Goal: Task Accomplishment & Management: Complete application form

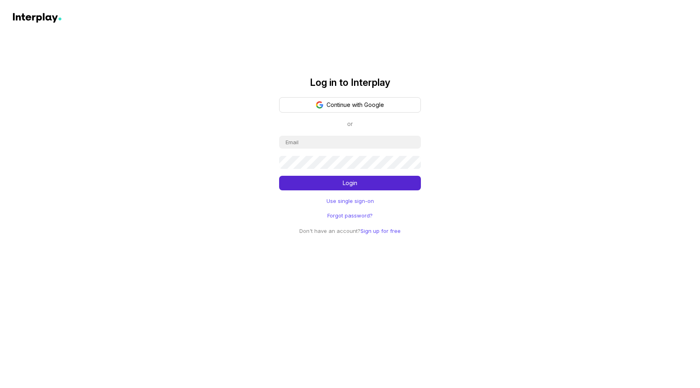
click at [340, 107] on button "Continue with Google" at bounding box center [350, 104] width 142 height 15
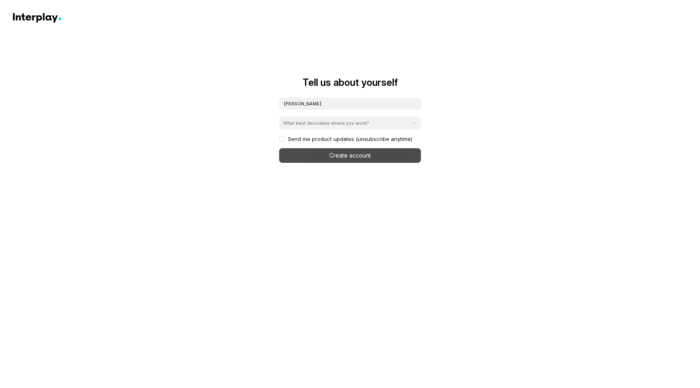
click at [344, 158] on div "Sunny Patel What best describes where you work? Send me product updates (unsubs…" at bounding box center [350, 130] width 142 height 66
click at [281, 139] on label "Send me product updates (unsubscribe anytime)" at bounding box center [345, 139] width 133 height 6
click at [281, 139] on input "Send me product updates (unsubscribe anytime)" at bounding box center [281, 140] width 5 height 6
click at [334, 104] on input "Sunny Patel" at bounding box center [350, 104] width 142 height 12
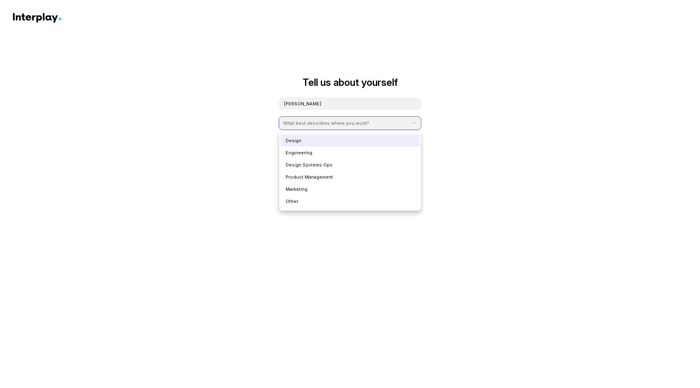
click at [335, 120] on div "What best describes where you work?" at bounding box center [326, 123] width 86 height 6
click at [320, 151] on div "Engineering" at bounding box center [350, 153] width 139 height 12
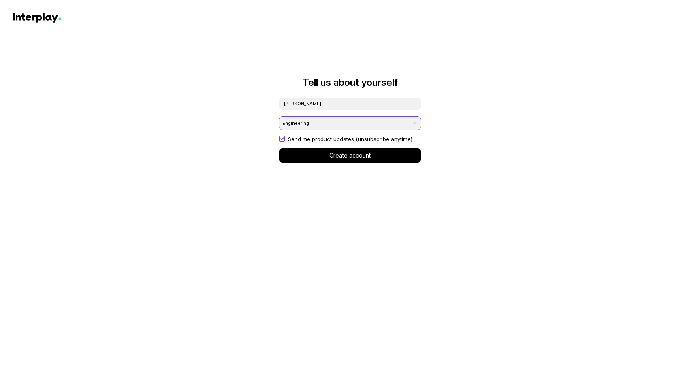
click at [280, 139] on label "Send me product updates (unsubscribe anytime)" at bounding box center [345, 139] width 133 height 6
click at [280, 139] on input "Send me product updates (unsubscribe anytime)" at bounding box center [281, 140] width 5 height 6
checkbox input "false"
click at [313, 124] on div "Engineering" at bounding box center [345, 122] width 132 height 11
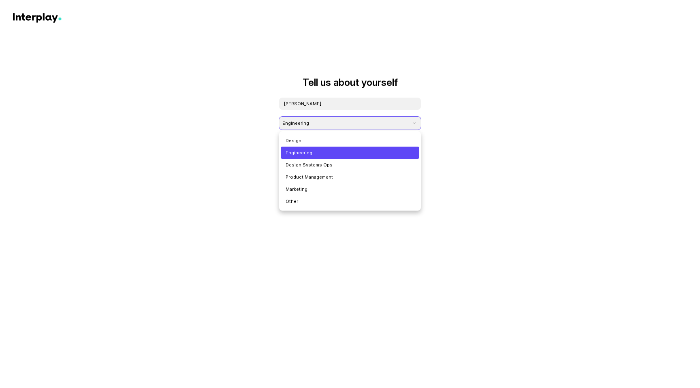
click at [313, 124] on div "Engineering" at bounding box center [345, 122] width 132 height 11
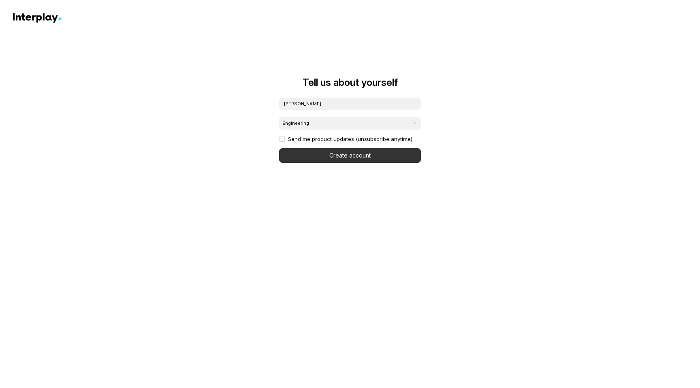
click at [328, 154] on button "Create account" at bounding box center [350, 155] width 142 height 15
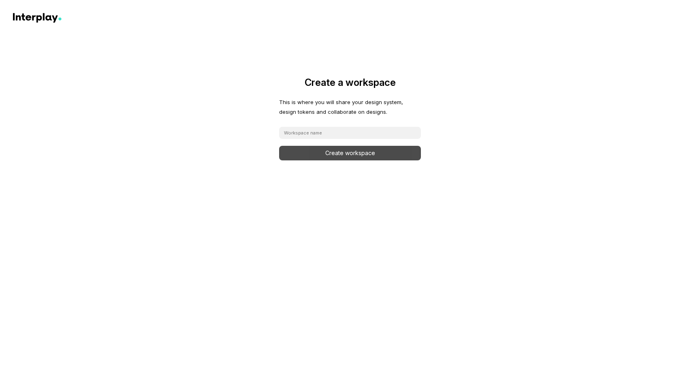
click at [317, 136] on input at bounding box center [350, 133] width 142 height 12
type input "sunnyhaebak"
click at [360, 157] on button "Create workspace" at bounding box center [350, 153] width 142 height 15
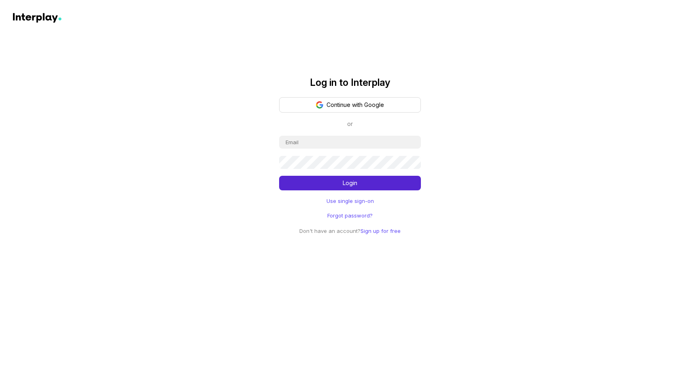
click at [333, 143] on input "email" at bounding box center [350, 142] width 142 height 13
click at [332, 143] on input "email" at bounding box center [350, 142] width 142 height 13
click at [345, 107] on button "Continue with Google" at bounding box center [350, 104] width 142 height 15
click at [359, 110] on button "Continue with Google" at bounding box center [350, 104] width 142 height 15
click at [428, 156] on div "Log in to Interplay Continue with Google or Login Use single sign-on Forgot pas…" at bounding box center [350, 144] width 700 height 184
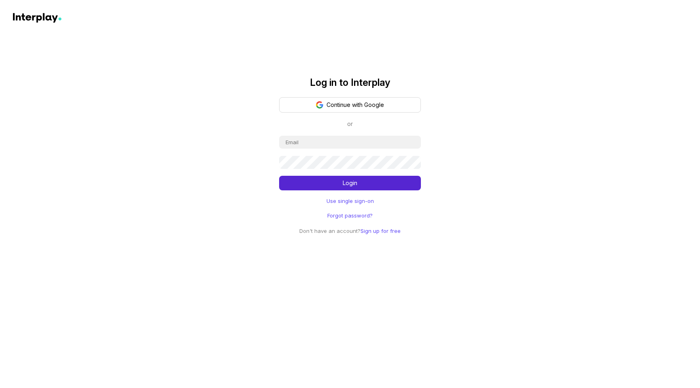
click at [361, 199] on link "Use single sign-on" at bounding box center [350, 201] width 47 height 8
click at [355, 98] on button "Continue with Google" at bounding box center [350, 104] width 142 height 15
click at [354, 103] on button "Continue with Google" at bounding box center [350, 104] width 142 height 15
